Goal: Task Accomplishment & Management: Complete application form

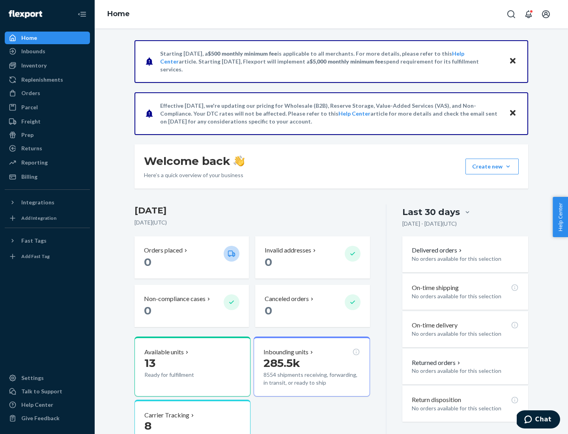
click at [508, 166] on button "Create new Create new inbound Create new order Create new product" at bounding box center [491, 166] width 53 height 16
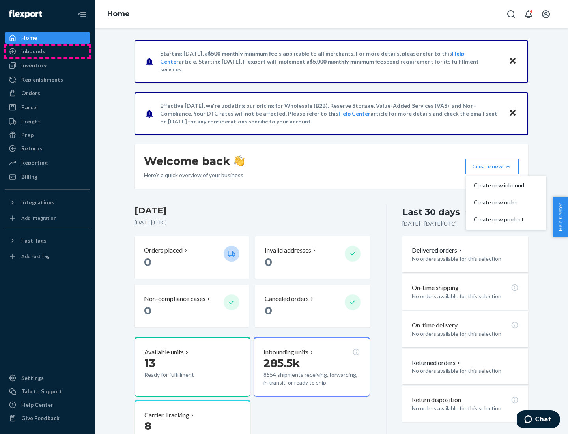
click at [47, 51] on div "Inbounds" at bounding box center [48, 51] width 84 height 11
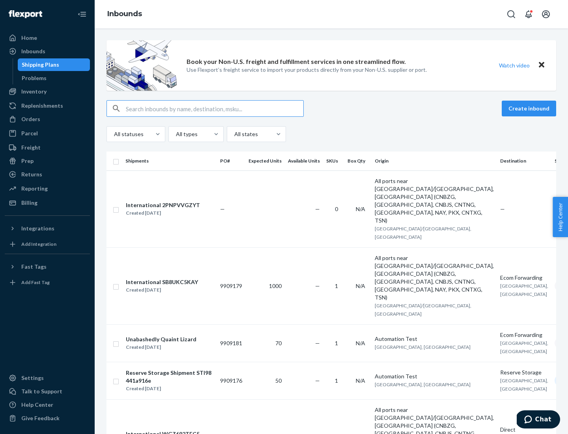
click at [530, 108] on button "Create inbound" at bounding box center [528, 109] width 54 height 16
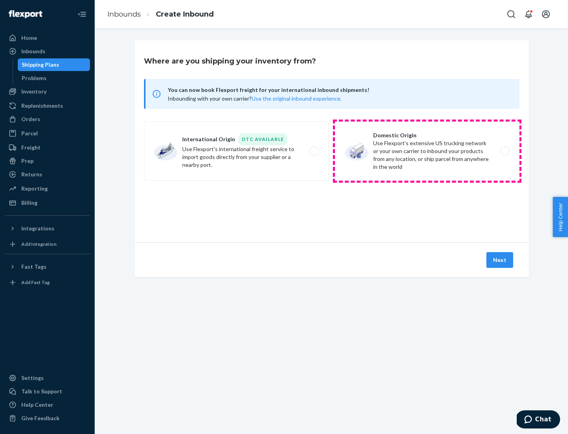
click at [427, 151] on label "Domestic Origin Use Flexport’s extensive US trucking network or your own carrie…" at bounding box center [427, 150] width 184 height 59
click at [504, 151] on input "Domestic Origin Use Flexport’s extensive US trucking network or your own carrie…" at bounding box center [506, 151] width 5 height 5
radio input "true"
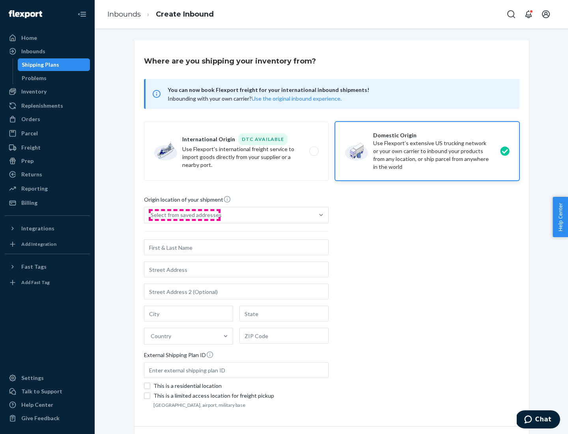
click at [184, 215] on div "Select from saved addresses" at bounding box center [186, 215] width 71 height 8
click at [151, 215] on input "Select from saved addresses" at bounding box center [151, 215] width 1 height 8
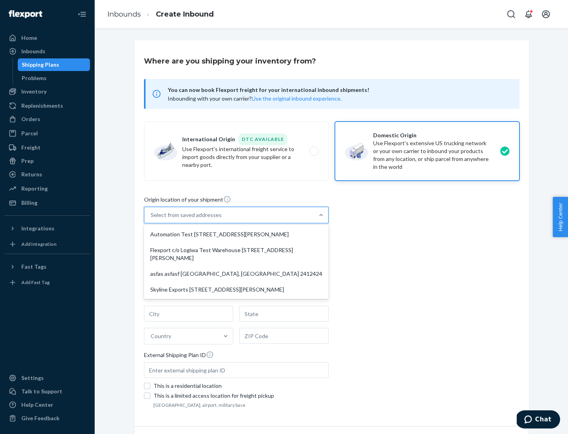
scroll to position [3, 0]
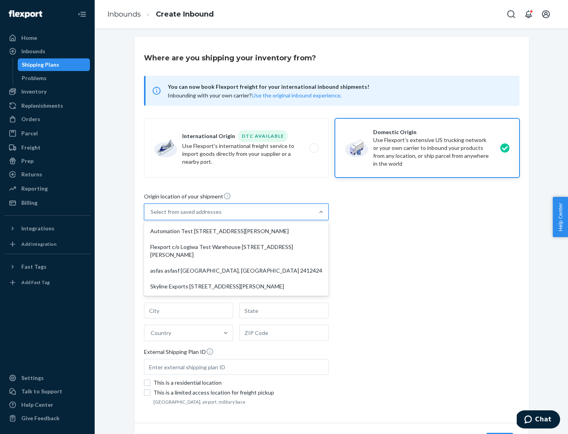
click at [236, 231] on div "Automation Test [STREET_ADDRESS][PERSON_NAME]" at bounding box center [235, 231] width 181 height 16
click at [151, 216] on input "option Automation Test [STREET_ADDRESS][PERSON_NAME] focused, 1 of 4. 4 results…" at bounding box center [151, 212] width 1 height 8
type input "Automation Test"
type input "9th Floor"
type input "[GEOGRAPHIC_DATA]"
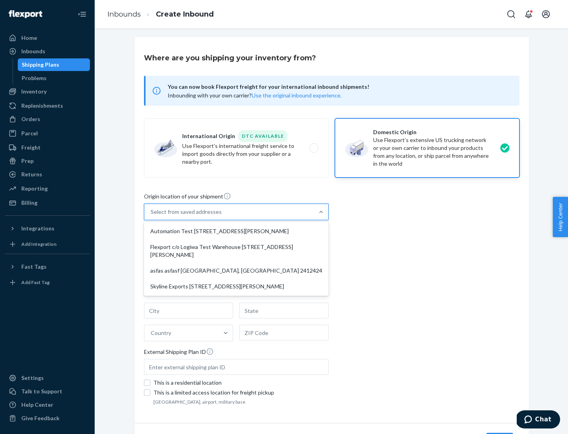
type input "CA"
type input "94104"
type input "[STREET_ADDRESS][PERSON_NAME]"
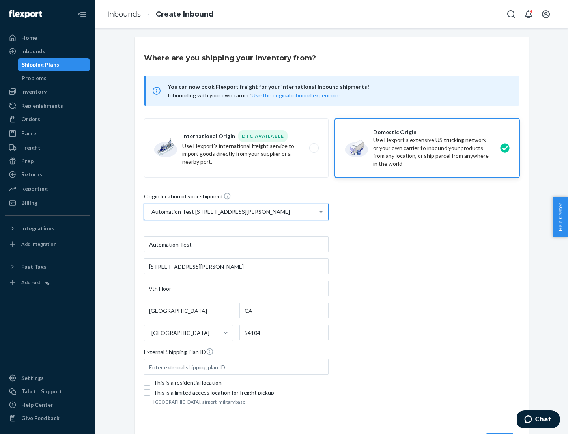
scroll to position [46, 0]
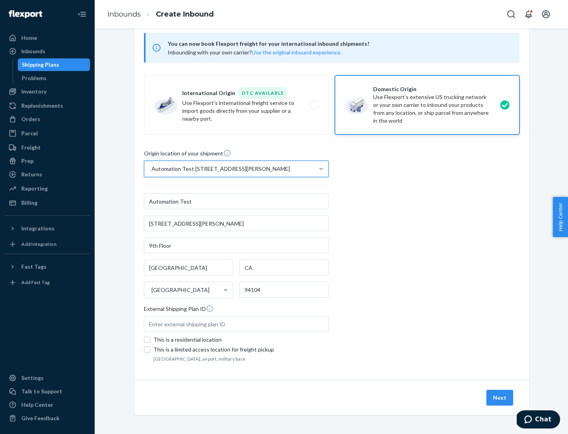
click at [500, 397] on button "Next" at bounding box center [499, 397] width 27 height 16
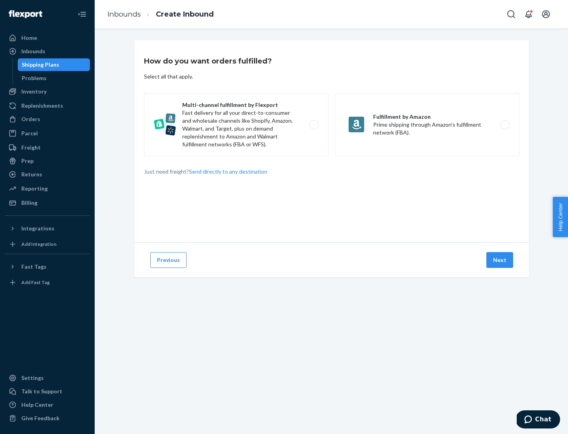
click at [236, 125] on label "Multi-channel fulfillment by Flexport Fast delivery for all your direct-to-cons…" at bounding box center [236, 124] width 184 height 63
click at [313, 125] on input "Multi-channel fulfillment by Flexport Fast delivery for all your direct-to-cons…" at bounding box center [315, 124] width 5 height 5
radio input "true"
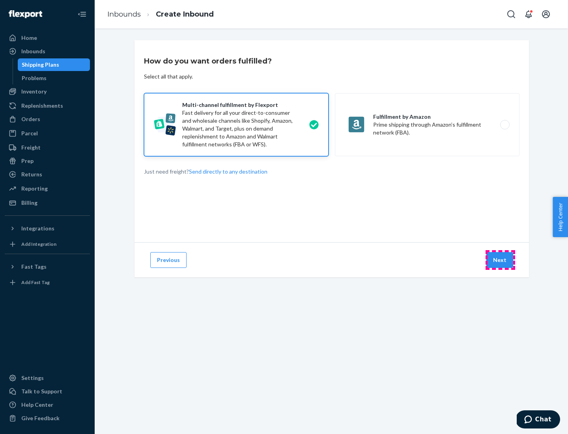
click at [500, 260] on button "Next" at bounding box center [499, 260] width 27 height 16
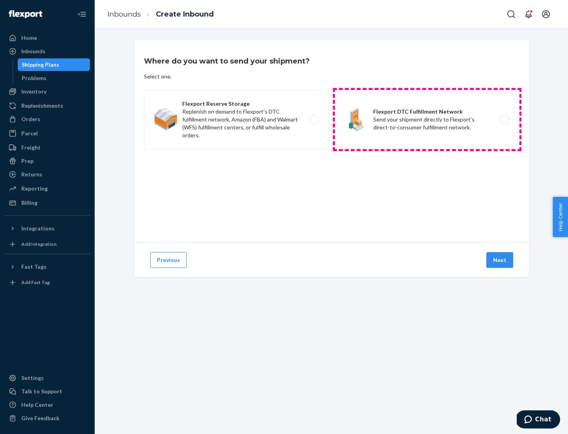
click at [427, 119] on label "Flexport DTC Fulfillment Network Send your shipment directly to Flexport's dire…" at bounding box center [427, 119] width 184 height 59
click at [504, 119] on input "Flexport DTC Fulfillment Network Send your shipment directly to Flexport's dire…" at bounding box center [506, 119] width 5 height 5
radio input "true"
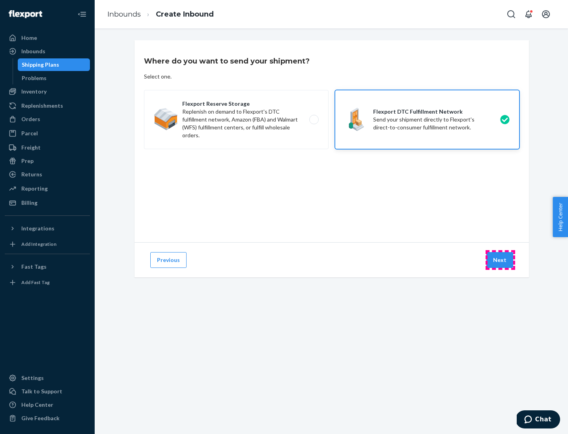
click at [500, 260] on button "Next" at bounding box center [499, 260] width 27 height 16
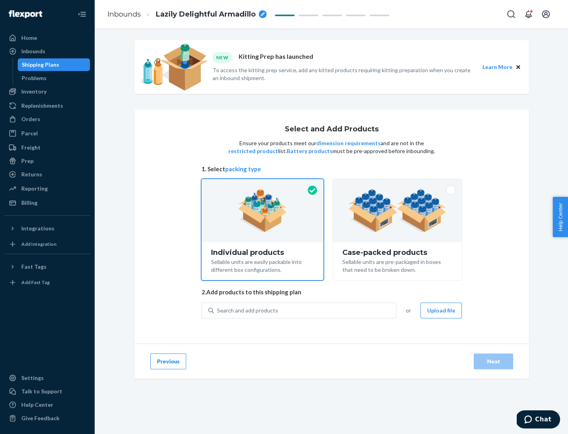
click at [397, 210] on img at bounding box center [397, 210] width 98 height 43
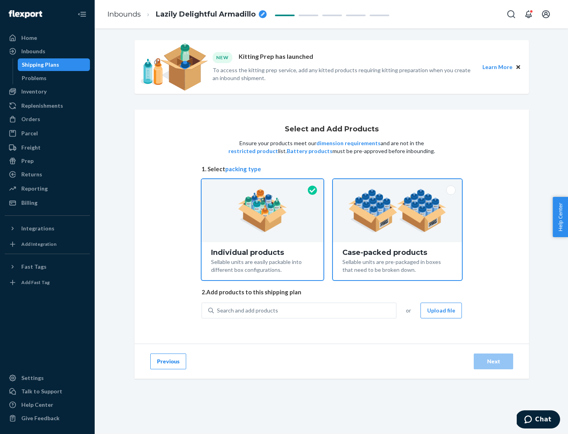
click at [397, 184] on input "Case-packed products Sellable units are pre-packaged in boxes that need to be b…" at bounding box center [397, 181] width 5 height 5
radio input "true"
radio input "false"
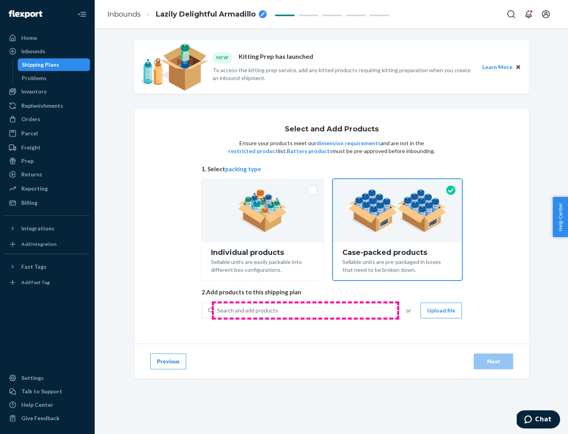
click at [305, 310] on div "Search and add products" at bounding box center [305, 310] width 182 height 14
click at [218, 310] on input "Search and add products" at bounding box center [217, 310] width 1 height 8
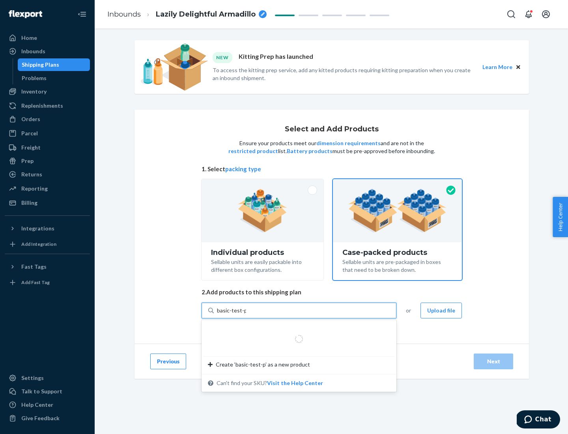
type input "basic-test-product-1"
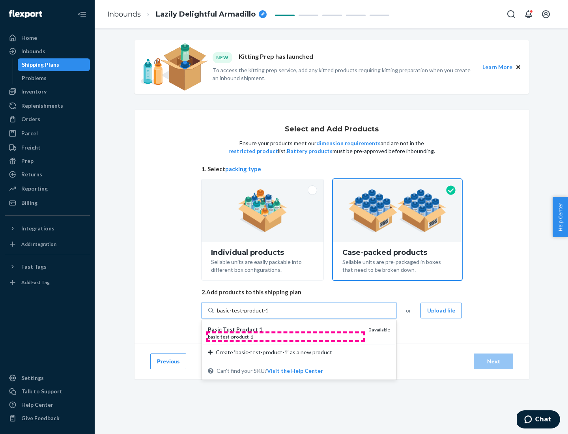
click at [285, 336] on div "basic - test - product - 1" at bounding box center [285, 336] width 154 height 7
click at [267, 314] on input "basic-test-product-1" at bounding box center [242, 310] width 50 height 8
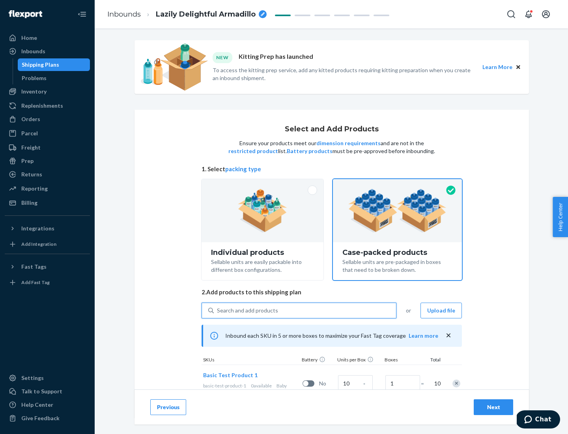
scroll to position [28, 0]
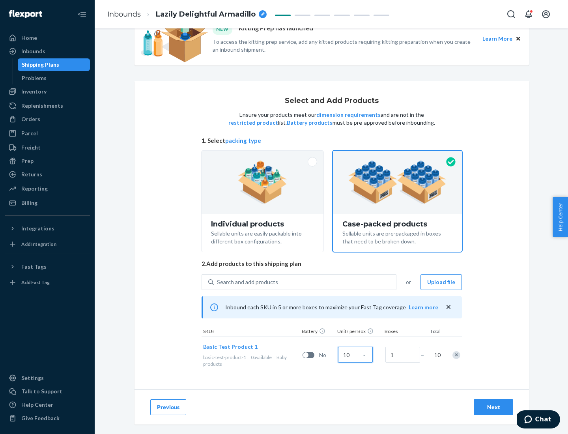
type input "10"
type input "7"
click at [493, 407] on div "Next" at bounding box center [493, 407] width 26 height 8
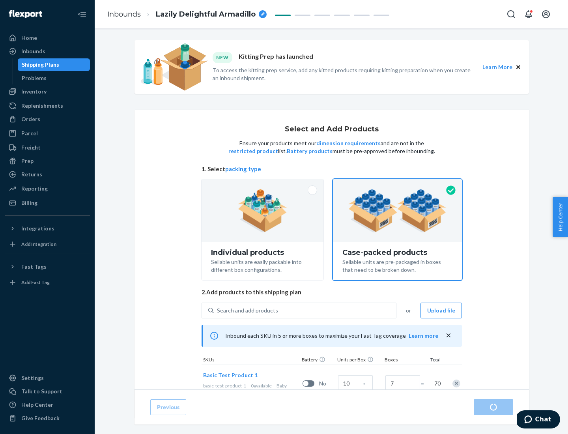
radio input "true"
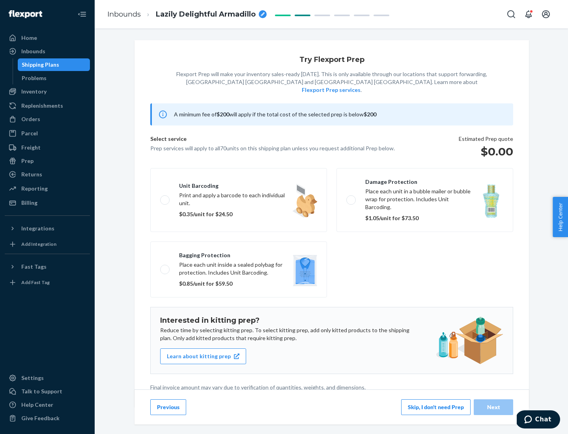
scroll to position [2, 0]
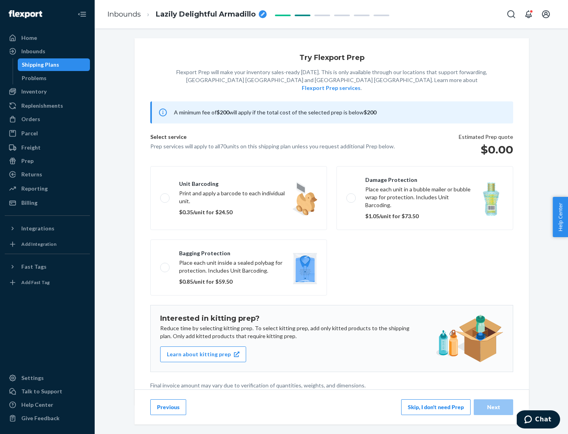
click at [238, 251] on label "Bagging protection Place each unit inside a sealed polybag for protection. Incl…" at bounding box center [238, 267] width 177 height 56
click at [165, 264] on input "Bagging protection Place each unit inside a sealed polybag for protection. Incl…" at bounding box center [162, 266] width 5 height 5
checkbox input "true"
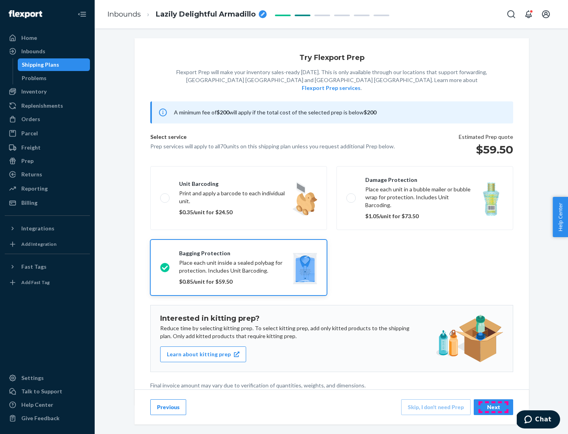
click at [493, 406] on div "Next" at bounding box center [493, 407] width 26 height 8
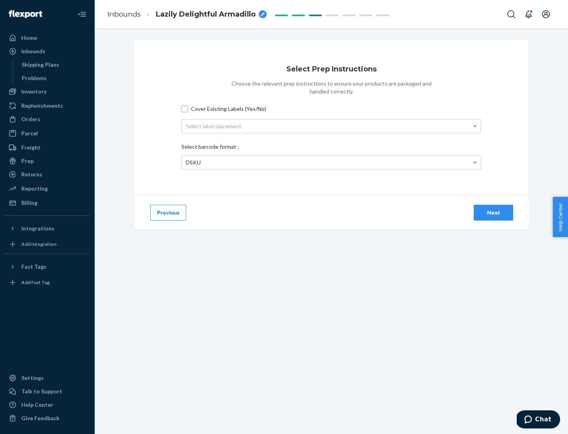
click at [184, 108] on input "Cover Existing Labels (Yes/No)" at bounding box center [184, 109] width 6 height 6
checkbox input "true"
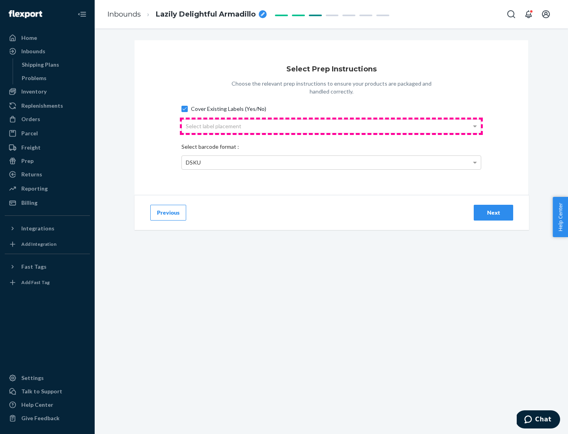
click at [331, 126] on div "Select label placement" at bounding box center [331, 125] width 299 height 13
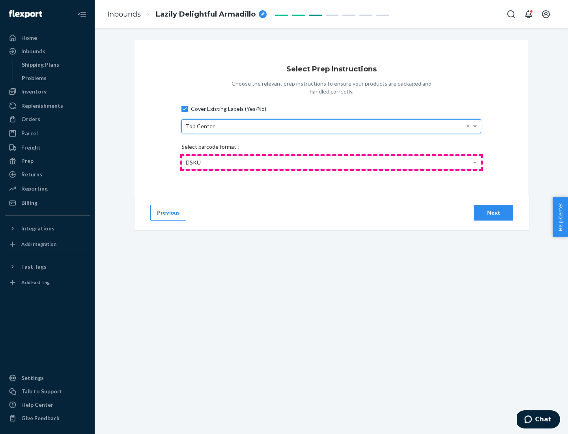
click at [331, 162] on div "DSKU" at bounding box center [331, 162] width 299 height 13
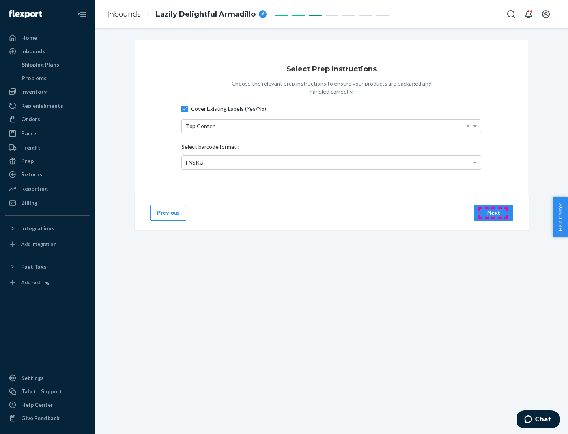
click at [493, 212] on div "Next" at bounding box center [493, 213] width 26 height 8
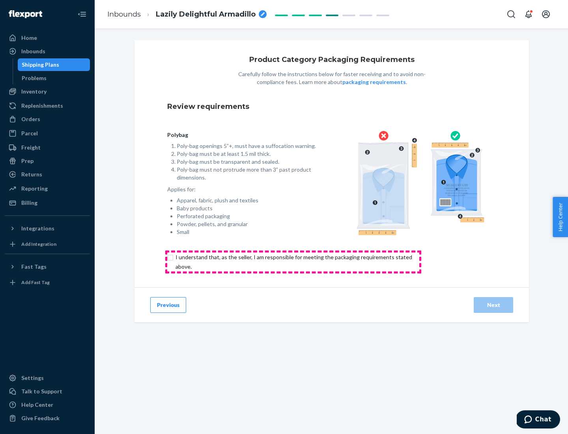
click at [293, 261] on input "checkbox" at bounding box center [298, 261] width 262 height 19
checkbox input "true"
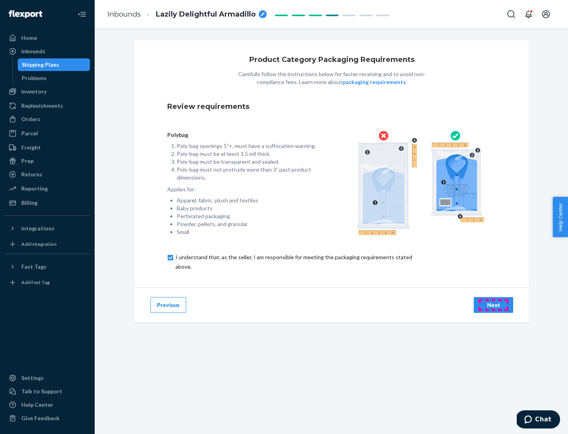
click at [493, 304] on div "Next" at bounding box center [493, 305] width 26 height 8
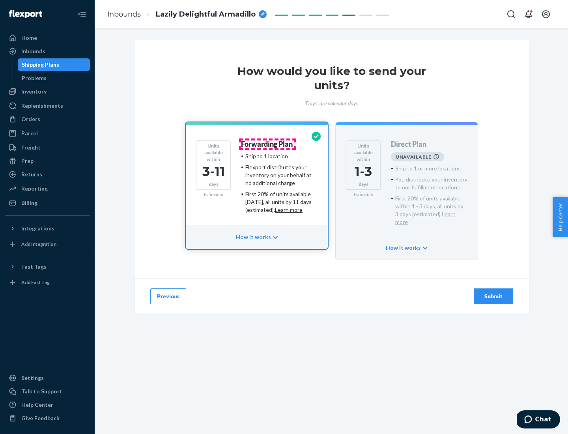
click at [267, 144] on h4 "Forwarding Plan" at bounding box center [267, 144] width 52 height 8
click at [493, 292] on div "Submit" at bounding box center [493, 296] width 26 height 8
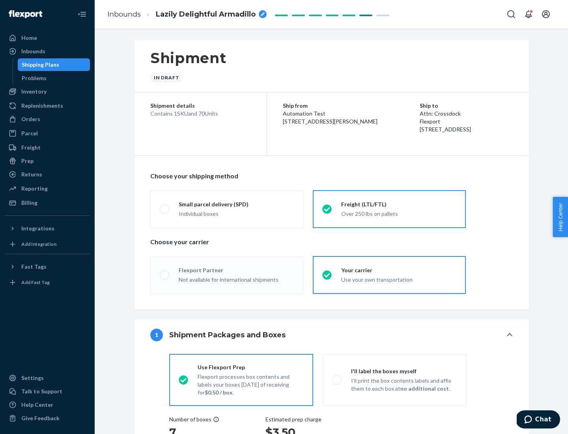
radio input "true"
radio input "false"
radio input "true"
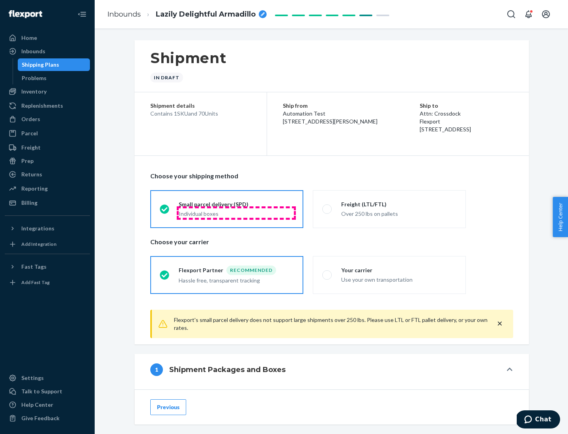
click at [236, 212] on div "Individual boxes" at bounding box center [236, 214] width 115 height 8
click at [165, 211] on input "Small parcel delivery (SPD) Individual boxes" at bounding box center [162, 208] width 5 height 5
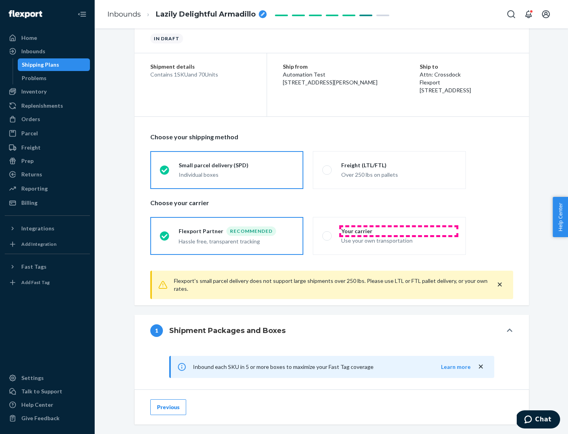
click at [399, 231] on div "Your carrier" at bounding box center [398, 231] width 115 height 8
click at [327, 233] on input "Your carrier Use your own transportation" at bounding box center [324, 235] width 5 height 5
radio input "true"
radio input "false"
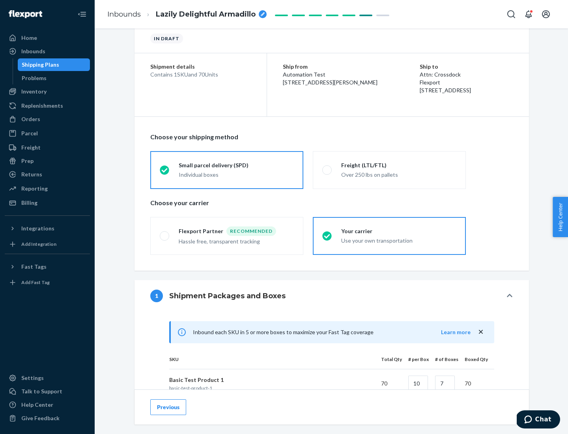
scroll to position [191, 0]
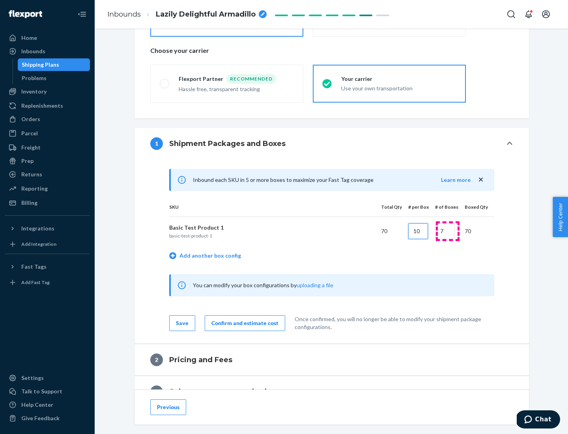
type input "10"
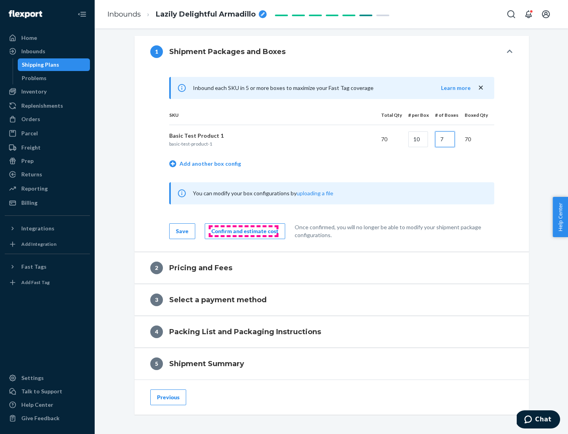
type input "7"
click at [243, 231] on div "Confirm and estimate cost" at bounding box center [244, 231] width 67 height 8
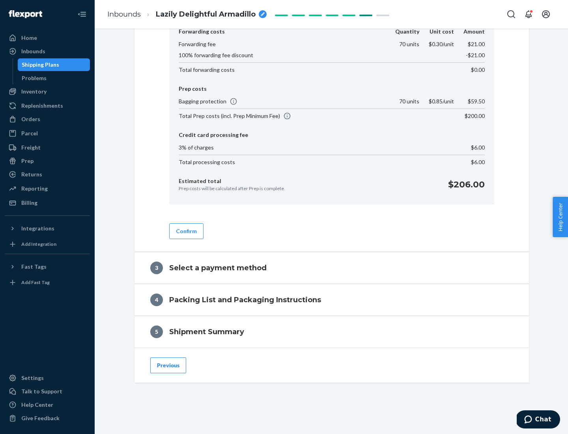
click at [186, 231] on button "Confirm" at bounding box center [186, 231] width 34 height 16
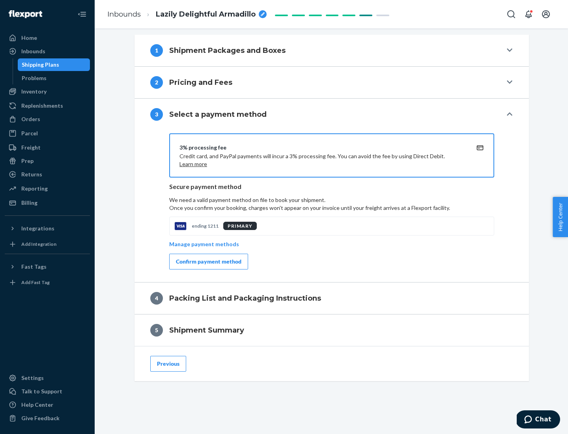
scroll to position [284, 0]
click at [208, 261] on div "Confirm payment method" at bounding box center [208, 261] width 65 height 8
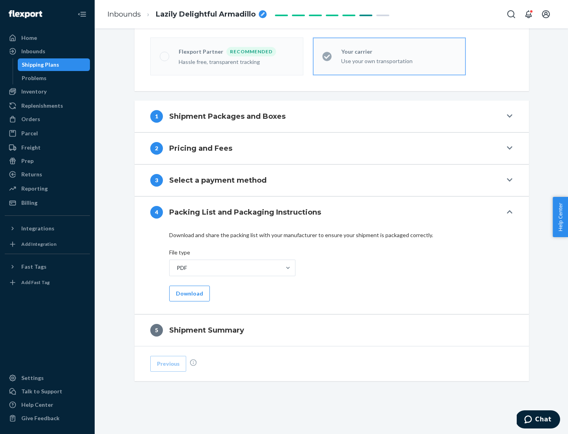
scroll to position [218, 0]
click at [188, 293] on button "Download" at bounding box center [189, 293] width 41 height 16
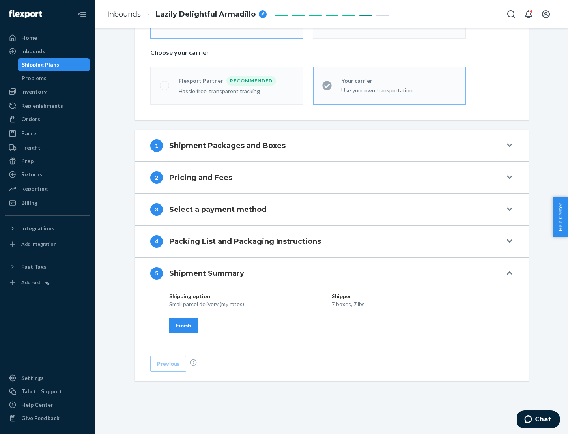
scroll to position [189, 0]
